Goal: Use online tool/utility: Utilize a website feature to perform a specific function

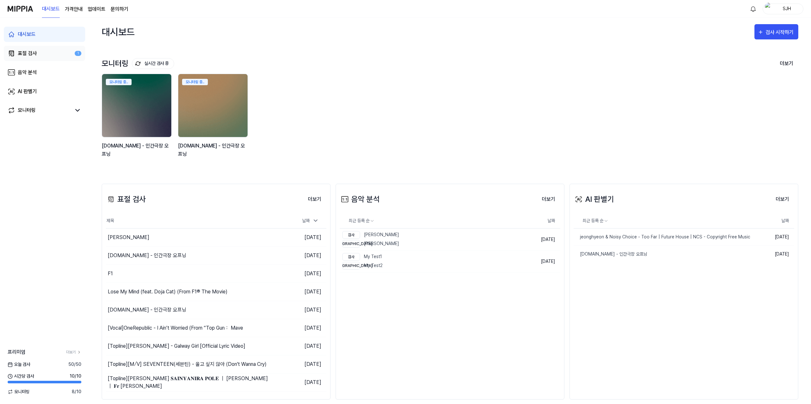
click at [31, 52] on div "표절 검사" at bounding box center [27, 54] width 19 height 8
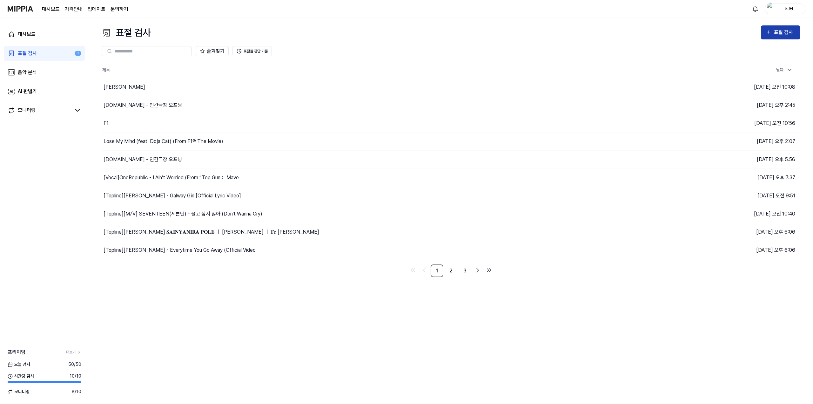
click at [783, 26] on button "표절 검사" at bounding box center [780, 32] width 39 height 14
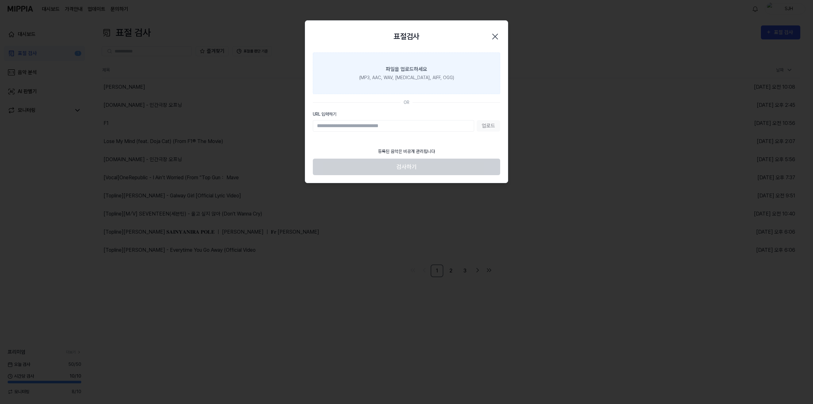
click at [438, 90] on label "파일을 업로드하세요 (MP3, AAC, WAV, FLAC, AIFF, OGG)" at bounding box center [406, 73] width 187 height 42
click at [0, 0] on input "파일을 업로드하세요 (MP3, AAC, WAV, FLAC, AIFF, OGG)" at bounding box center [0, 0] width 0 height 0
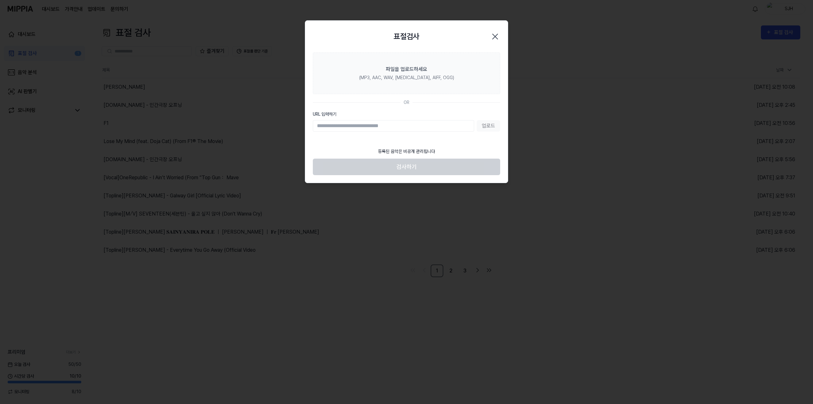
click at [413, 116] on label "URL 입력하기" at bounding box center [406, 114] width 187 height 7
click at [413, 120] on input "URL 입력하기" at bounding box center [393, 125] width 161 height 11
click at [498, 37] on icon "button" at bounding box center [495, 36] width 10 height 10
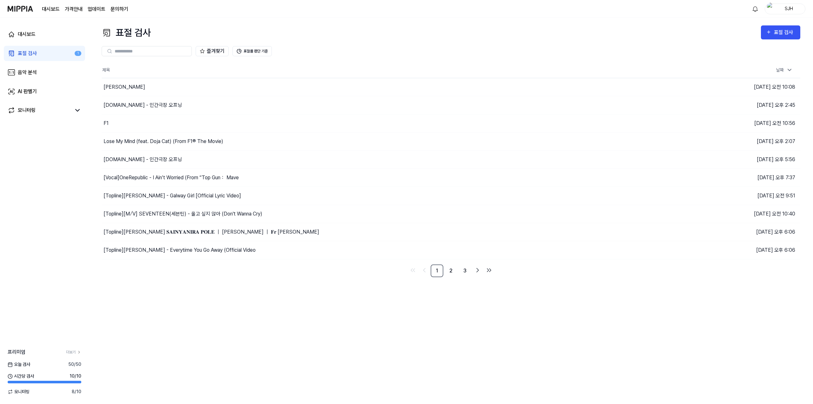
drag, startPoint x: 466, startPoint y: 34, endPoint x: 353, endPoint y: 47, distance: 113.5
click at [466, 34] on div "표절 검사 표절 검사" at bounding box center [451, 32] width 699 height 14
click at [42, 35] on link "대시보드" at bounding box center [44, 34] width 81 height 15
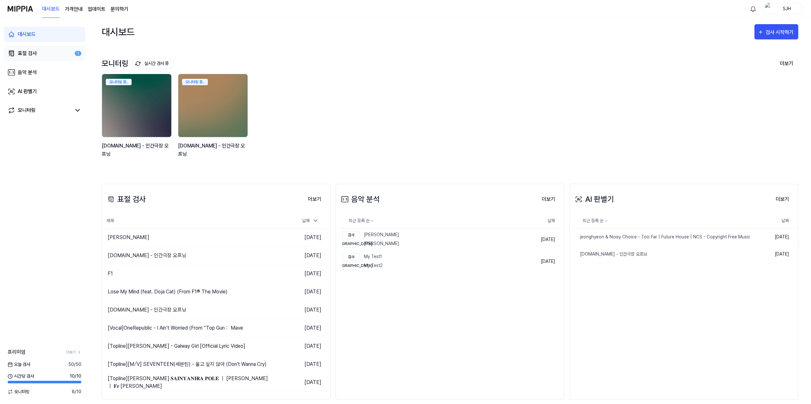
click at [49, 58] on link "표절 검사 1" at bounding box center [44, 53] width 81 height 15
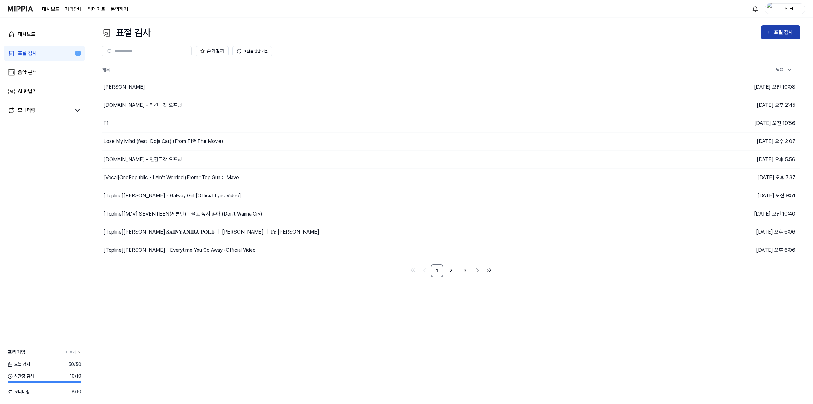
click at [781, 31] on div "표절 검사" at bounding box center [784, 32] width 21 height 8
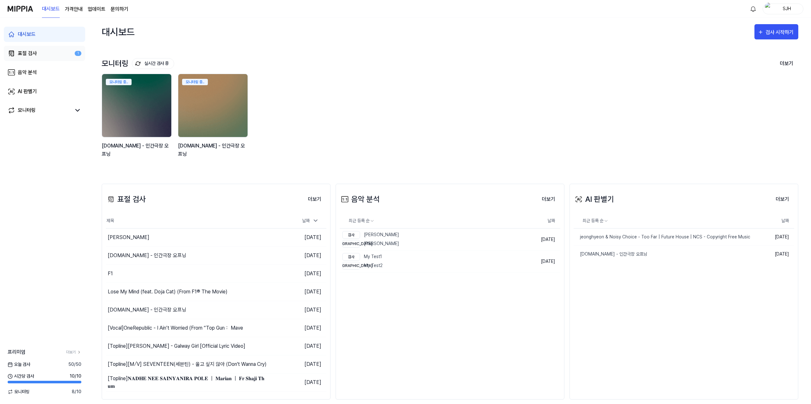
click at [40, 56] on link "표절 검사 1" at bounding box center [44, 53] width 81 height 15
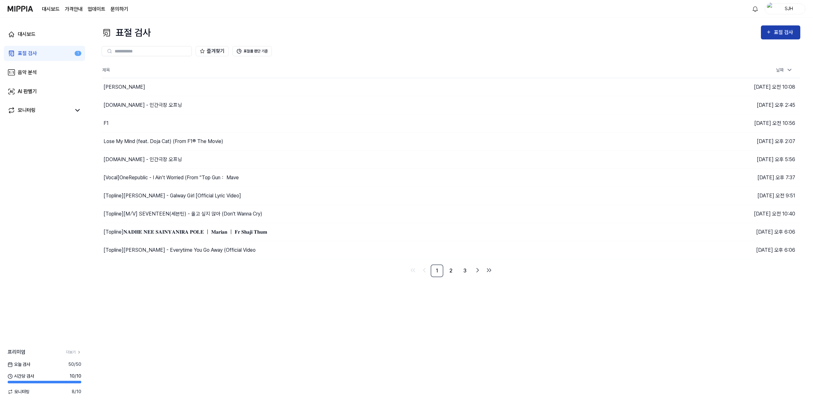
click at [343, 34] on div "표절 검사" at bounding box center [780, 32] width 29 height 8
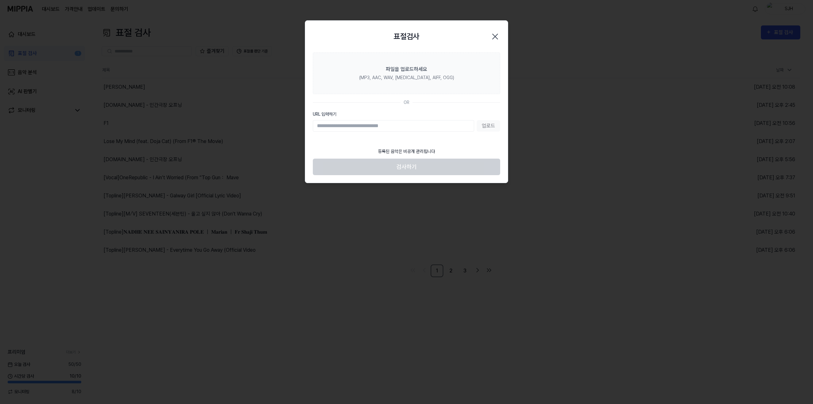
click at [278, 321] on div at bounding box center [406, 202] width 813 height 404
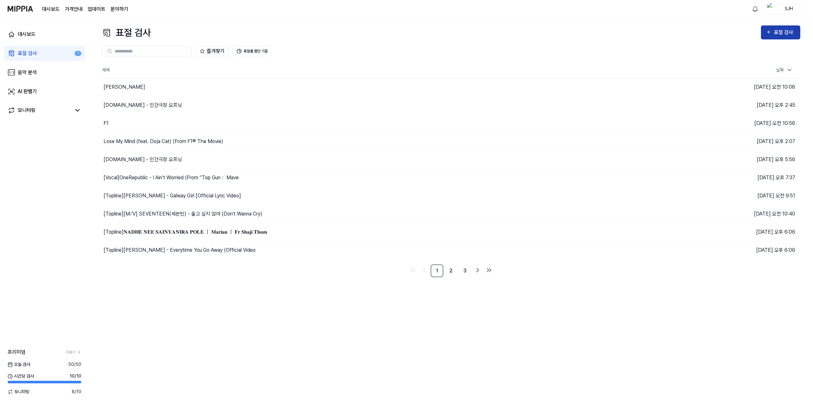
click at [343, 34] on div "표절 검사" at bounding box center [784, 32] width 21 height 8
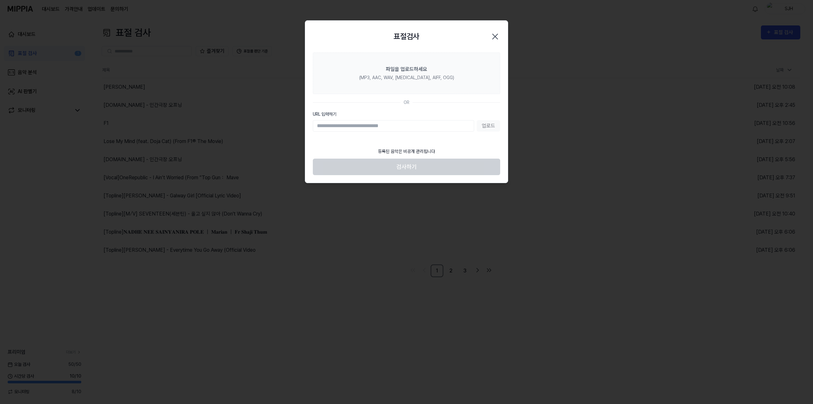
paste input "**********"
type input "**********"
click at [343, 124] on button "업로드" at bounding box center [489, 125] width 24 height 11
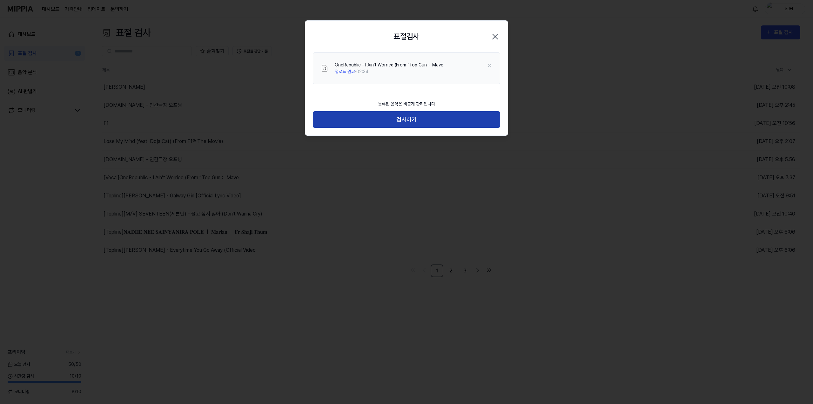
click at [343, 124] on button "검사하기" at bounding box center [406, 119] width 187 height 17
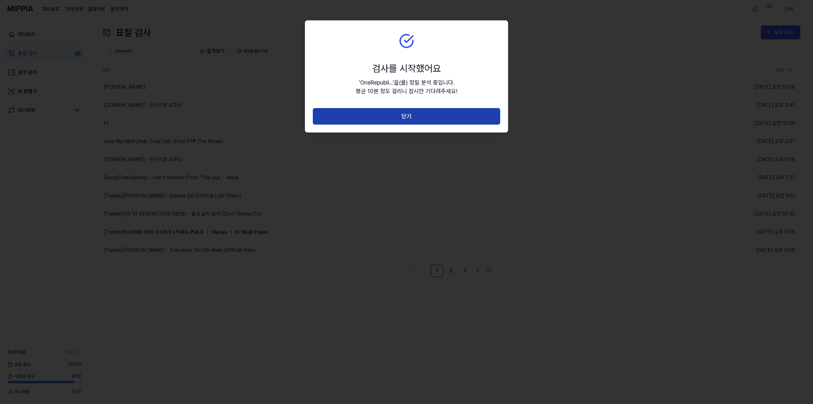
click at [343, 117] on button "닫기" at bounding box center [406, 116] width 187 height 17
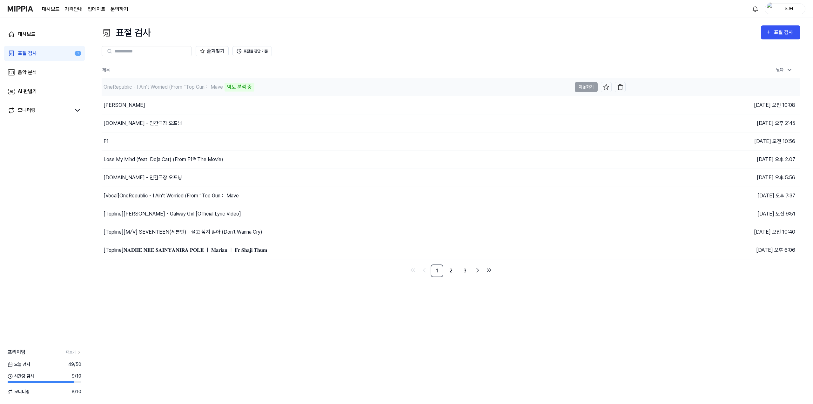
click at [253, 88] on div "악보 분석 중" at bounding box center [240, 87] width 30 height 9
click at [308, 71] on th "제목" at bounding box center [364, 70] width 524 height 15
click at [268, 313] on div "표절 검사 표절 검사 표절 검사 음악 분석 AI 판별기 즐겨찾기 표절률 판단 기준 제목 날짜 OneRepublic - I Ain’t Worri…" at bounding box center [451, 211] width 724 height 386
click at [275, 306] on div "표절 검사 표절 검사 표절 검사 음악 분석 AI 판별기 즐겨찾기 표절률 판단 기준 제목 날짜 OneRepublic - I Ain’t Worri…" at bounding box center [451, 211] width 724 height 386
click at [492, 336] on div "표절 검사 표절 검사 표절 검사 음악 분석 AI 판별기 즐겨찾기 표절률 판단 기준 제목 날짜 OneRepublic - I Ain’t Worri…" at bounding box center [451, 211] width 724 height 386
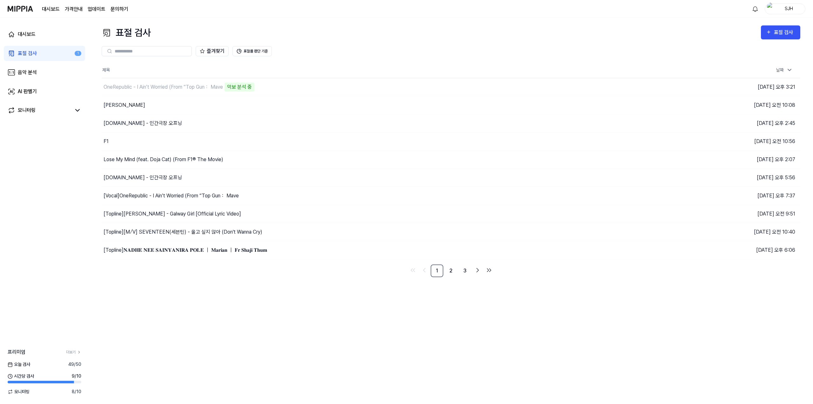
click at [14, 9] on img at bounding box center [20, 8] width 25 height 17
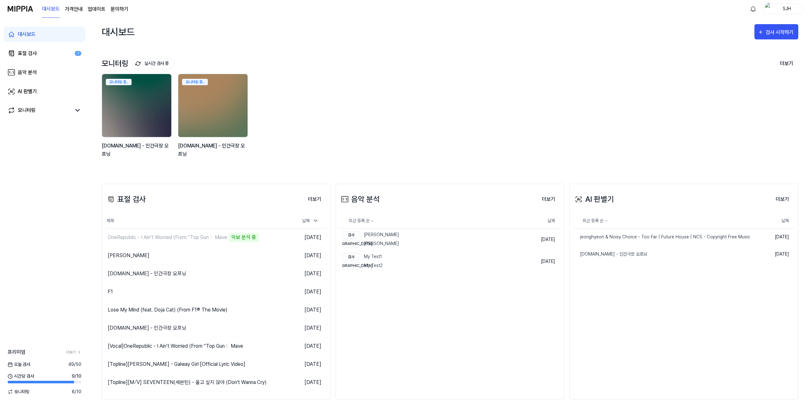
click at [214, 20] on div "대시보드 검사 시작하기" at bounding box center [450, 32] width 696 height 28
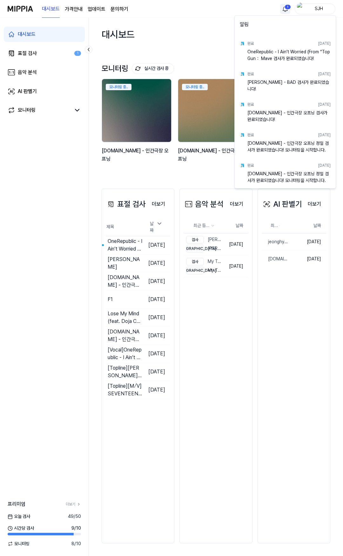
click at [286, 10] on html "대시보드 가격안내 업데이트 문의하기 1 SJH 대시보드 표절 검사 1 음악 분석 AI 판별기 모니터링 프리미엄 더보기 오늘 검사 49 / 50…" at bounding box center [171, 278] width 343 height 556
click at [205, 12] on html "대시보드 가격안내 업데이트 문의하기 SJH 대시보드 표절 검사 1 음악 분석 AI 판별기 모니터링 프리미엄 더보기 오늘 검사 49 / 50 시…" at bounding box center [171, 278] width 343 height 556
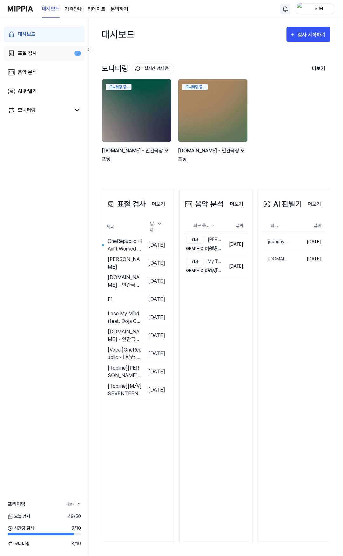
click at [23, 56] on div "표절 검사" at bounding box center [27, 54] width 19 height 8
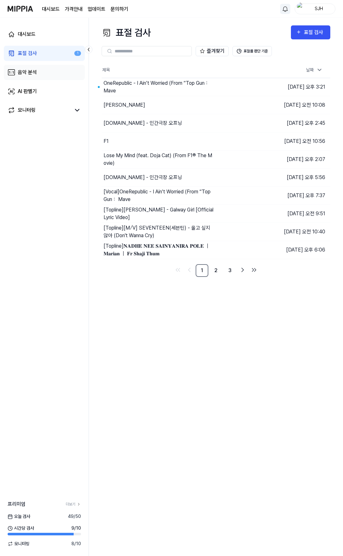
click at [25, 73] on div "음악 분석" at bounding box center [27, 73] width 19 height 8
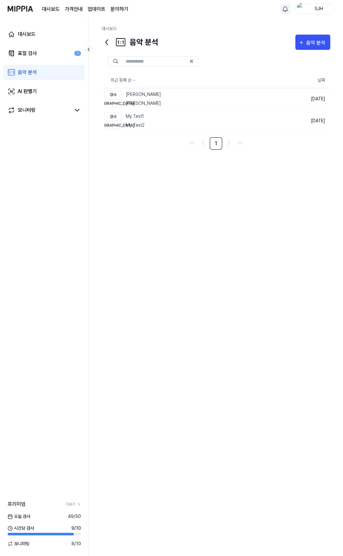
click at [44, 44] on div "대시보드 표절 검사 1 음악 분석 AI 판별기 모니터링" at bounding box center [44, 72] width 89 height 109
click at [43, 49] on link "표절 검사 1" at bounding box center [44, 53] width 81 height 15
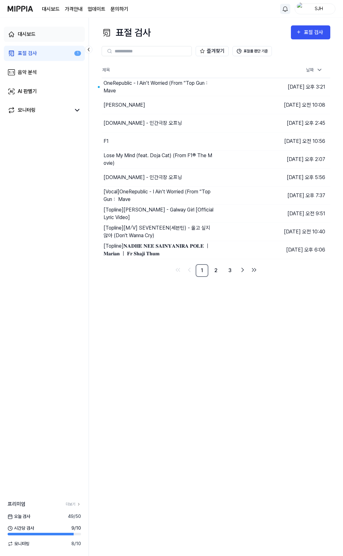
click at [51, 27] on link "대시보드" at bounding box center [44, 34] width 81 height 15
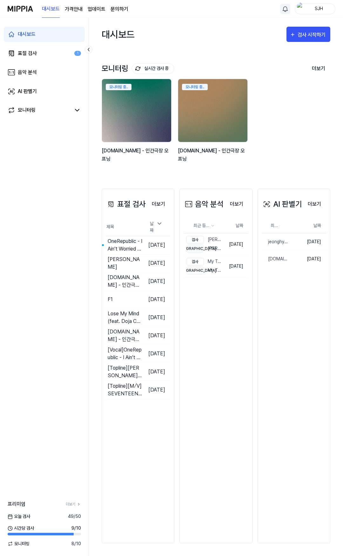
click at [144, 162] on div "[DOMAIN_NAME] - 인간극장 오프닝" at bounding box center [137, 155] width 71 height 16
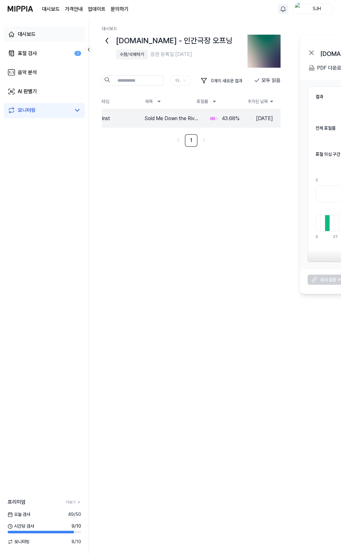
click at [27, 30] on link "대시보드" at bounding box center [44, 34] width 81 height 15
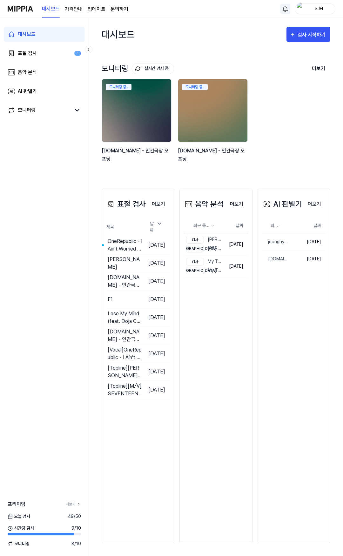
click at [178, 29] on div "대시보드 검사 시작하기" at bounding box center [216, 34] width 229 height 33
click at [189, 41] on div "대시보드 검사 시작하기" at bounding box center [216, 34] width 229 height 33
click at [62, 56] on link "표절 검사 1" at bounding box center [44, 53] width 81 height 15
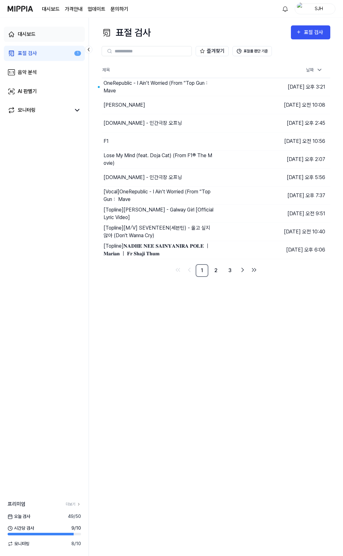
click at [53, 35] on link "대시보드" at bounding box center [44, 34] width 81 height 15
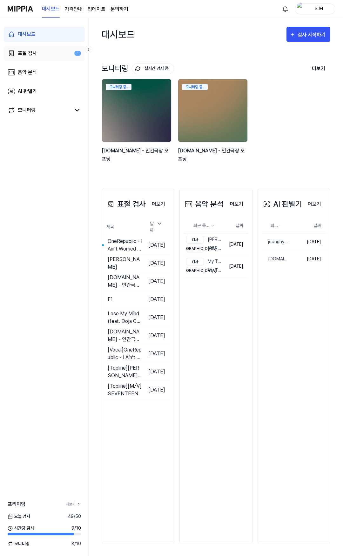
click at [40, 51] on link "표절 검사 1" at bounding box center [44, 53] width 81 height 15
